Goal: Task Accomplishment & Management: Use online tool/utility

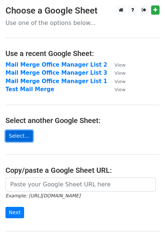
click at [21, 137] on link "Select..." at bounding box center [18, 135] width 27 height 11
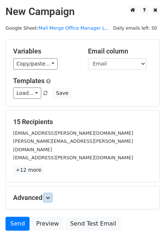
click at [49, 195] on icon at bounding box center [48, 197] width 4 height 4
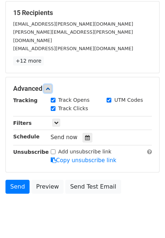
scroll to position [108, 0]
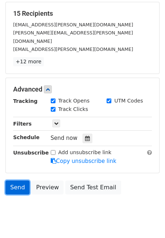
click at [19, 180] on link "Send" at bounding box center [17, 187] width 24 height 14
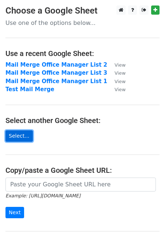
click at [26, 131] on link "Select..." at bounding box center [18, 135] width 27 height 11
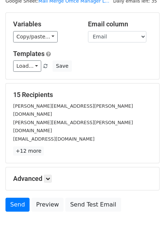
scroll to position [31, 0]
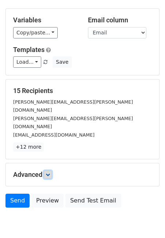
click at [48, 172] on icon at bounding box center [48, 174] width 4 height 4
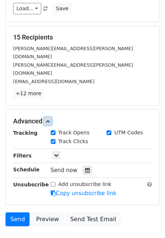
scroll to position [118, 0]
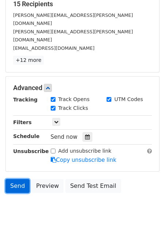
click at [18, 179] on link "Send" at bounding box center [17, 186] width 24 height 14
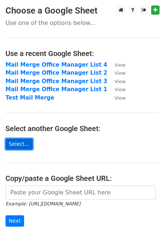
click at [18, 142] on link "Select..." at bounding box center [18, 143] width 27 height 11
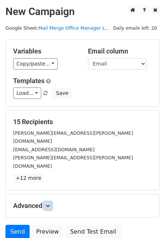
click at [50, 203] on icon at bounding box center [48, 205] width 4 height 4
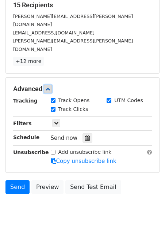
scroll to position [118, 0]
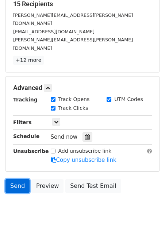
click at [23, 179] on link "Send" at bounding box center [17, 186] width 24 height 14
